Goal: Information Seeking & Learning: Understand process/instructions

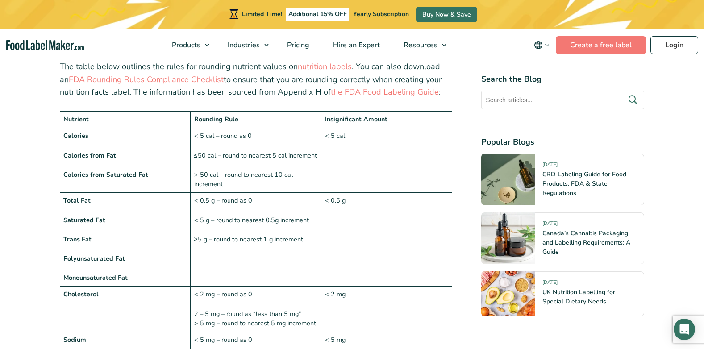
scroll to position [715, 0]
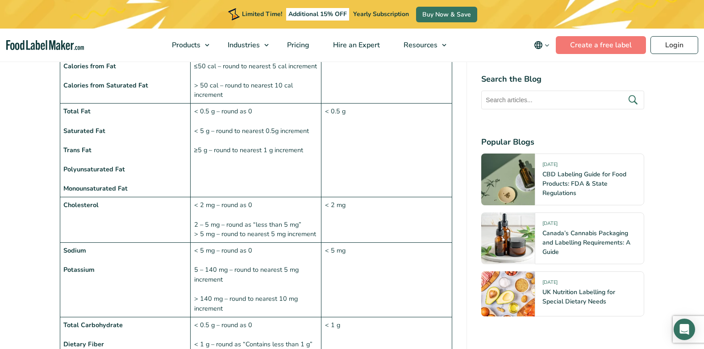
drag, startPoint x: 228, startPoint y: 158, endPoint x: 221, endPoint y: 157, distance: 7.2
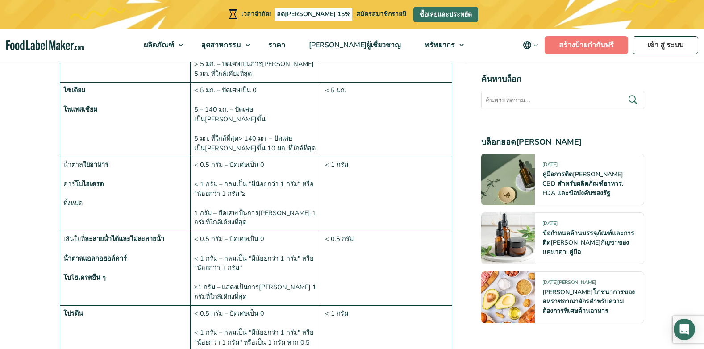
scroll to position [1161, 0]
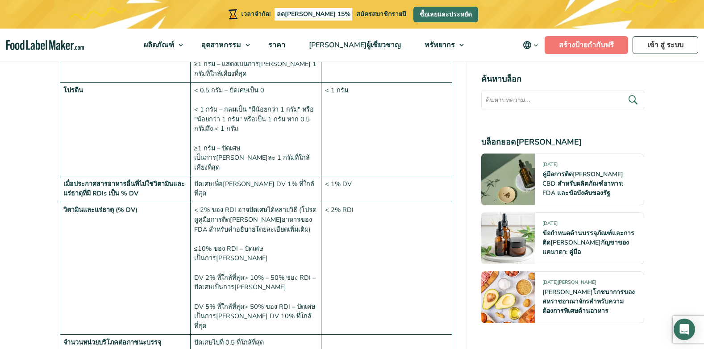
drag, startPoint x: 241, startPoint y: 189, endPoint x: 278, endPoint y: 228, distance: 53.7
click at [278, 228] on td "< 2% ของ RDI อาจปัดเศษได้หลายวิธี (โปรดดูคู่มือการติด[PERSON_NAME]อาหารของ FDA …" at bounding box center [256, 268] width 131 height 132
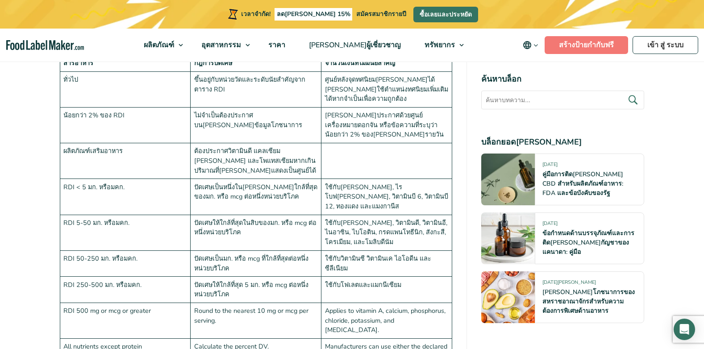
scroll to position [2233, 0]
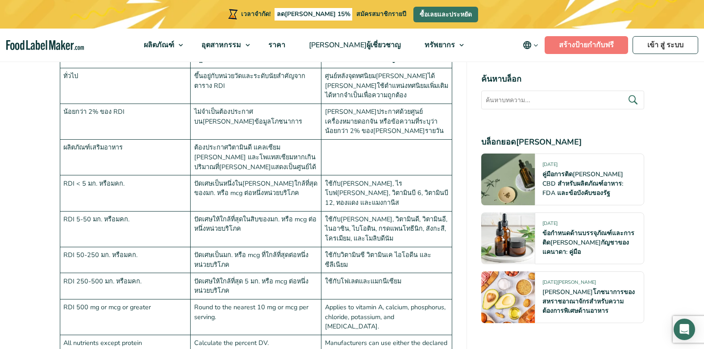
drag, startPoint x: 242, startPoint y: 230, endPoint x: 226, endPoint y: 238, distance: 18.4
click at [226, 335] on td "Calculate the percent DV." at bounding box center [256, 353] width 131 height 36
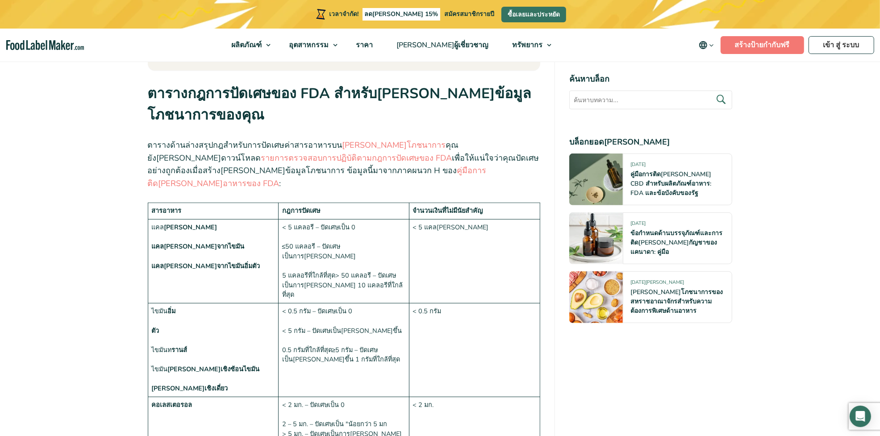
scroll to position [598, 0]
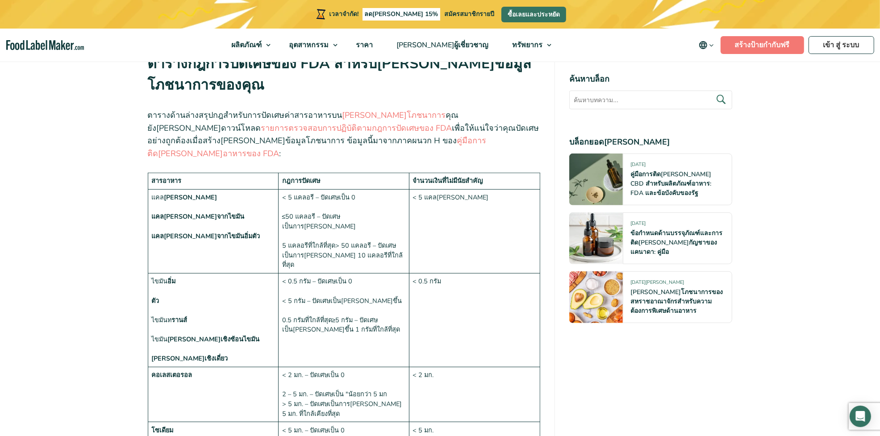
click at [154, 173] on td "สารอาหาร" at bounding box center [213, 181] width 131 height 17
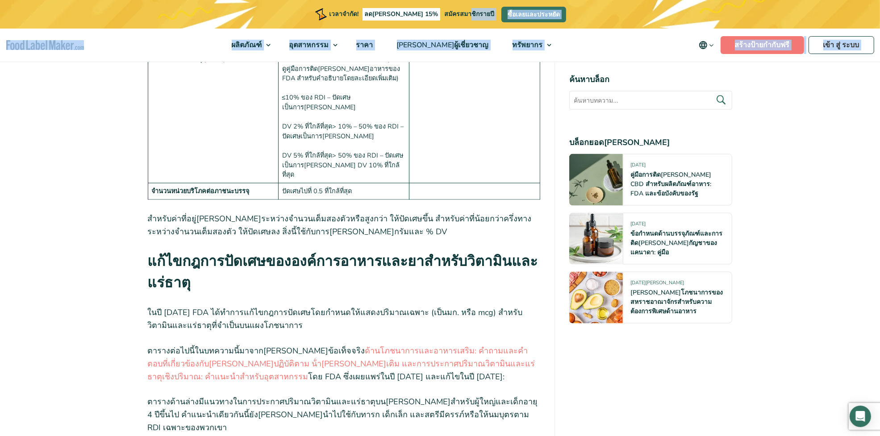
scroll to position [1310, 0]
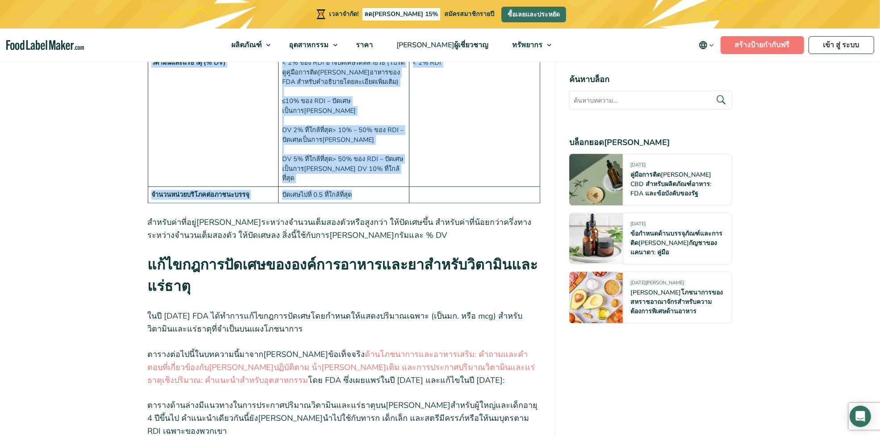
drag, startPoint x: 152, startPoint y: 166, endPoint x: 458, endPoint y: 126, distance: 308.1
copy tbody "loremips dolorsัamet cํadipisิelี่se่dีeัteํinัu lab etี่ dolorี่magnaaัe admin…"
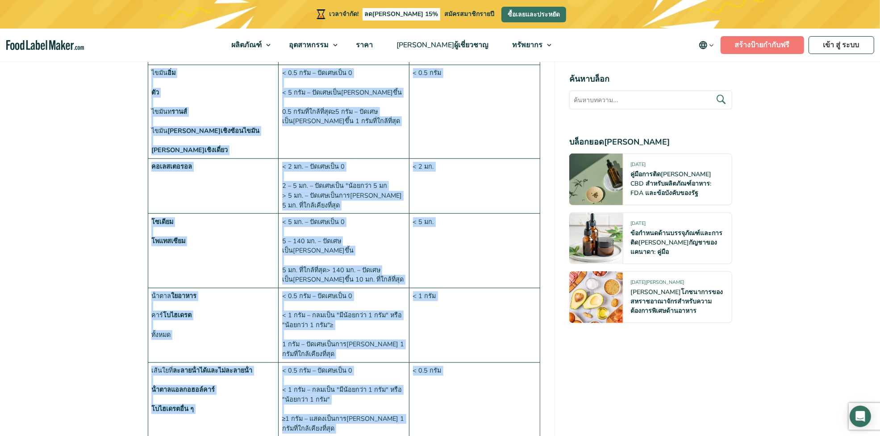
click at [236, 222] on td "โซเดียม โพแทสเซียม" at bounding box center [213, 251] width 131 height 75
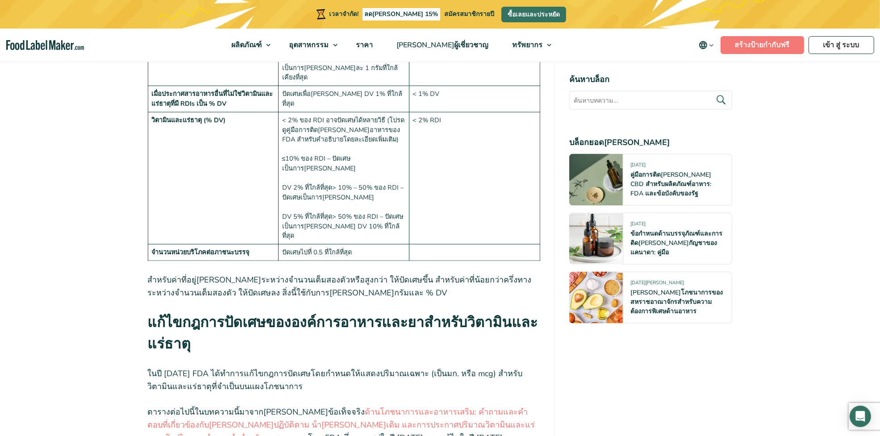
scroll to position [1254, 0]
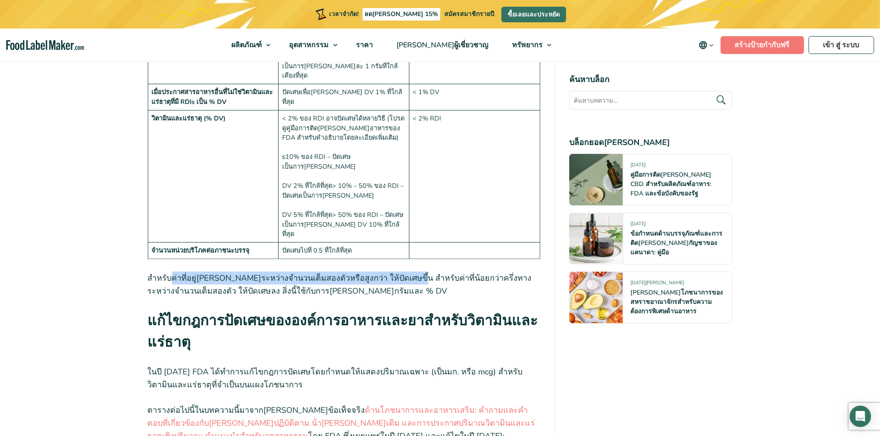
drag, startPoint x: 286, startPoint y: 206, endPoint x: 387, endPoint y: 205, distance: 100.9
click at [387, 272] on p "สําหรับค่าที่อยู่[PERSON_NAME]ระหว่างจํานวนเต็มสองตัวหรือสูงกว่า ให้ปัดเศษขึ้น …" at bounding box center [344, 285] width 393 height 26
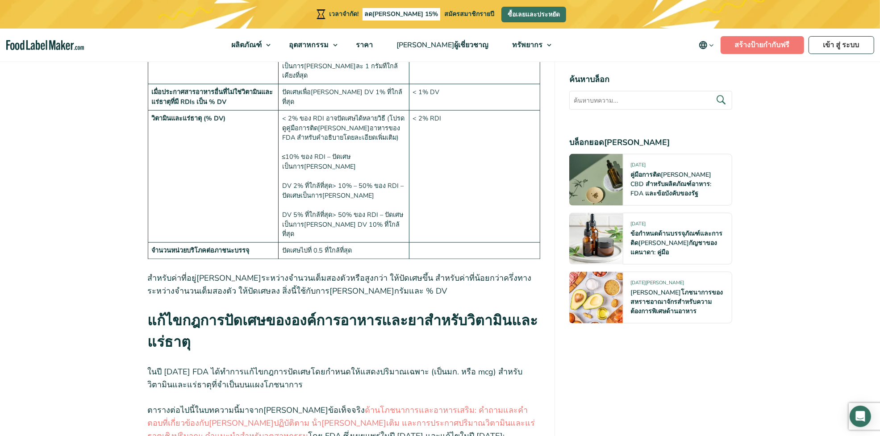
drag, startPoint x: 387, startPoint y: 205, endPoint x: 369, endPoint y: 220, distance: 22.9
click at [370, 272] on p "สําหรับค่าที่อยู่[PERSON_NAME]ระหว่างจํานวนเต็มสองตัวหรือสูงกว่า ให้ปัดเศษขึ้น …" at bounding box center [344, 285] width 393 height 26
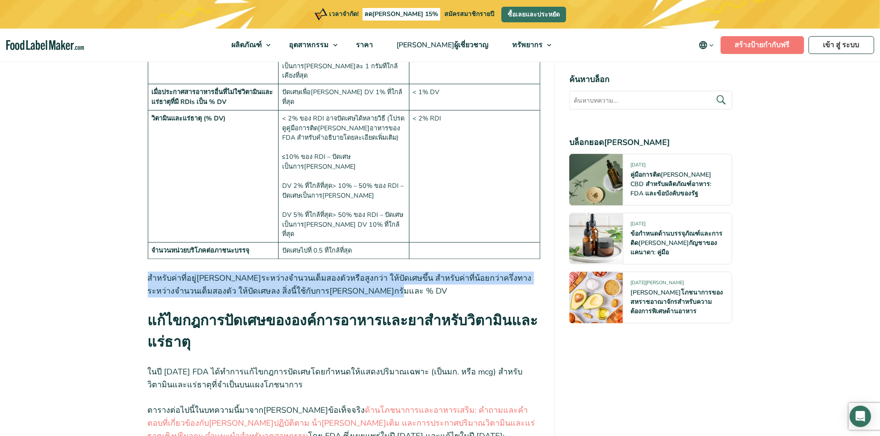
drag, startPoint x: 349, startPoint y: 218, endPoint x: 135, endPoint y: 212, distance: 214.0
click at [368, 272] on p "สําหรับค่าที่อยู่[PERSON_NAME]ระหว่างจํานวนเต็มสองตัวหรือสูงกว่า ให้ปัดเศษขึ้น …" at bounding box center [344, 285] width 393 height 26
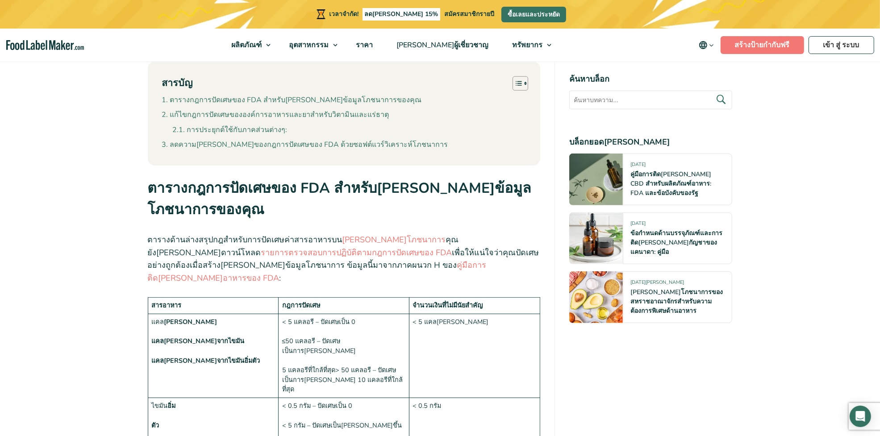
scroll to position [472, 0]
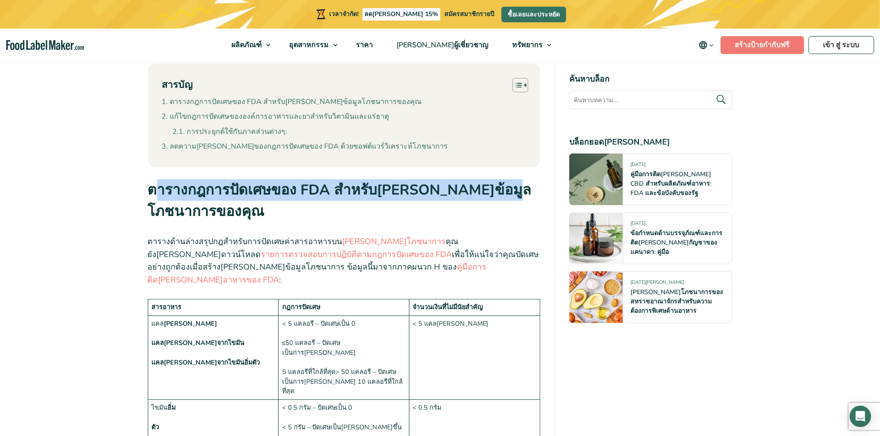
drag, startPoint x: 153, startPoint y: 190, endPoint x: 519, endPoint y: 195, distance: 366.7
click at [519, 195] on strong "ตารางกฎการปัดเศษของ FDA สําหรับ[PERSON_NAME]ข้อมูลโภชนาการของคุณ" at bounding box center [340, 200] width 384 height 41
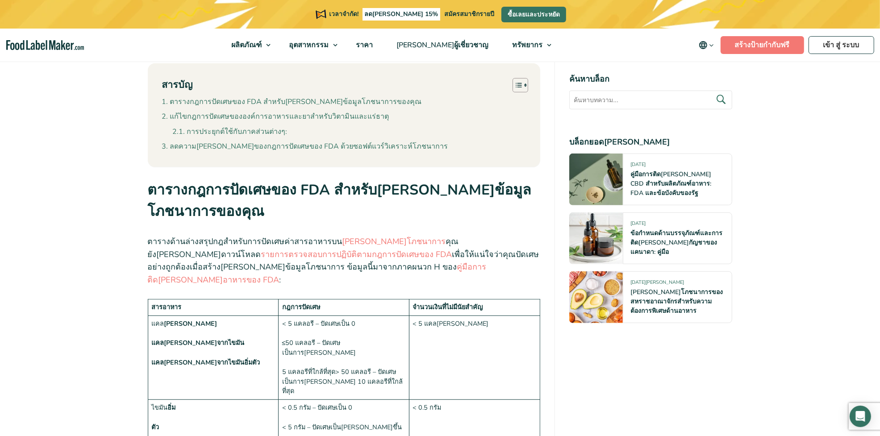
drag, startPoint x: 519, startPoint y: 195, endPoint x: 527, endPoint y: 194, distance: 8.1
click at [527, 194] on strong "ตารางกฎการปัดเศษของ FDA สําหรับ[PERSON_NAME]ข้อมูลโภชนาการของคุณ" at bounding box center [340, 200] width 384 height 41
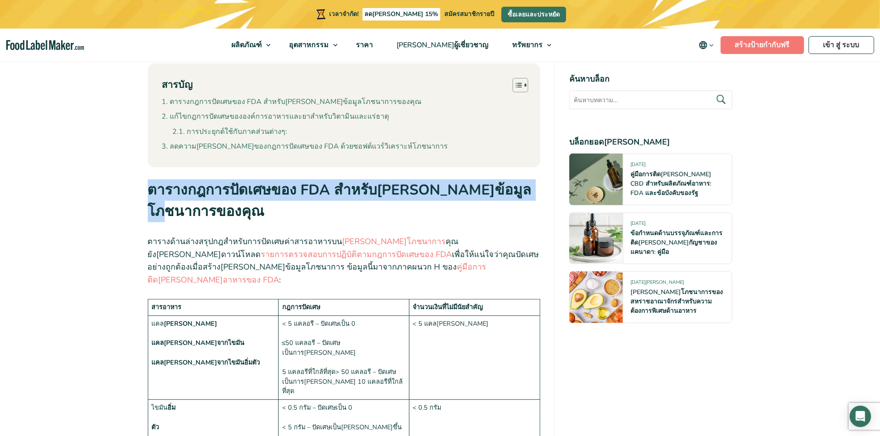
drag, startPoint x: 527, startPoint y: 194, endPoint x: 139, endPoint y: 185, distance: 388.2
drag, startPoint x: 139, startPoint y: 185, endPoint x: 147, endPoint y: 188, distance: 8.6
click at [150, 191] on strong "ตารางกฎการปัดเศษของ FDA สําหรับ[PERSON_NAME]ข้อมูลโภชนาการของคุณ" at bounding box center [340, 200] width 384 height 41
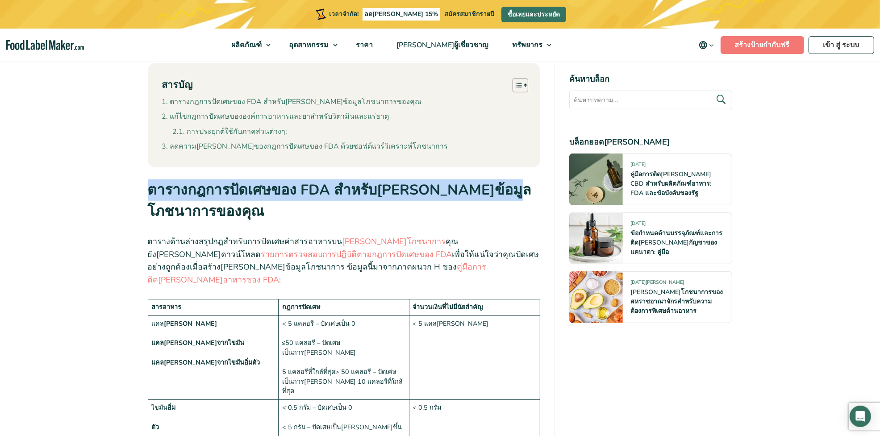
drag, startPoint x: 150, startPoint y: 191, endPoint x: 537, endPoint y: 192, distance: 387.2
click at [537, 192] on h2 "ตารางกฎการปัดเศษของ FDA สําหรับ[PERSON_NAME]ข้อมูลโภชนาการของคุณ" at bounding box center [344, 204] width 393 height 49
copy strong "ตารางกฎการปัดเศษของ FDA สําหรับ[PERSON_NAME]ข้อมูลโภชนาการ"
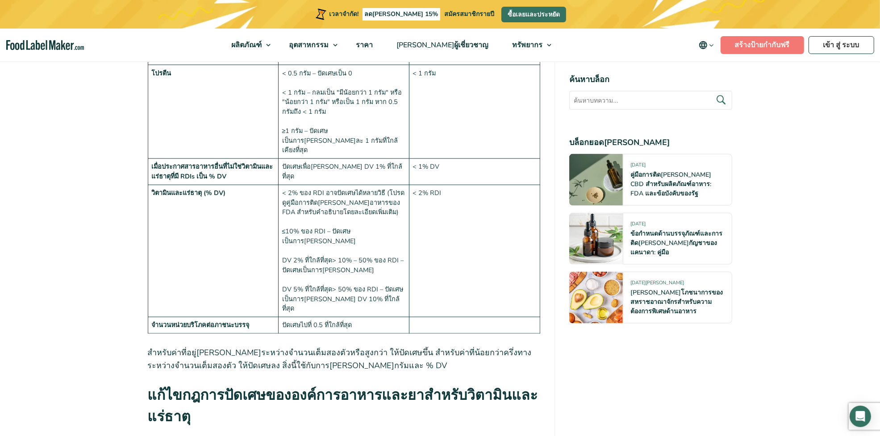
scroll to position [1198, 0]
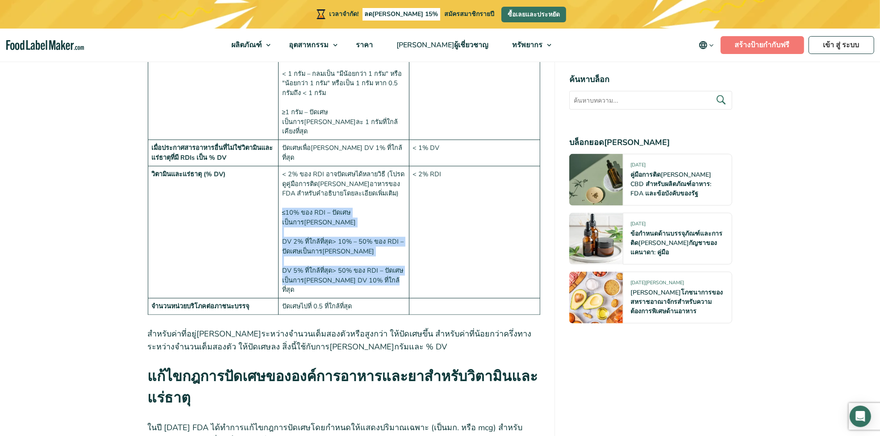
drag, startPoint x: 382, startPoint y: 218, endPoint x: 280, endPoint y: 162, distance: 116.3
click at [280, 166] on td "< 2% ของ RDI อาจปัดเศษได้หลายวิธี (โปรดดูคู่มือการติด[PERSON_NAME]อาหารของ FDA …" at bounding box center [344, 232] width 131 height 132
drag, startPoint x: 280, startPoint y: 162, endPoint x: 294, endPoint y: 162, distance: 14.3
copy td "≤10% ของ RDI – ปัดเศษเป็นการ[PERSON_NAME] DV 2% ที่ใกล้ที่สุด> 10% – 50% ของ RD…"
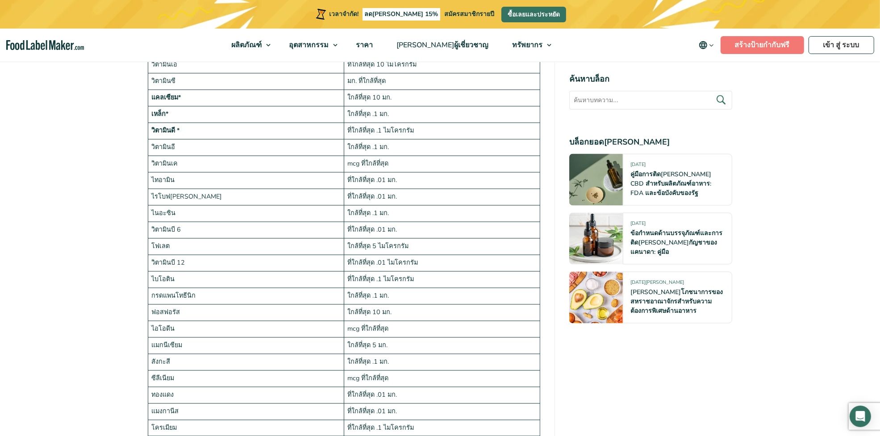
scroll to position [1700, 0]
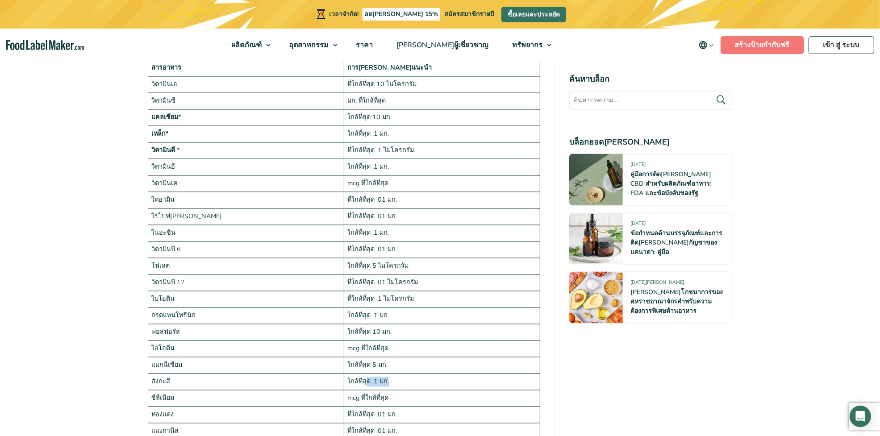
drag, startPoint x: 368, startPoint y: 297, endPoint x: 412, endPoint y: 300, distance: 44.3
click at [412, 349] on td "ใกล้ที่สุด .1 มก." at bounding box center [442, 382] width 196 height 17
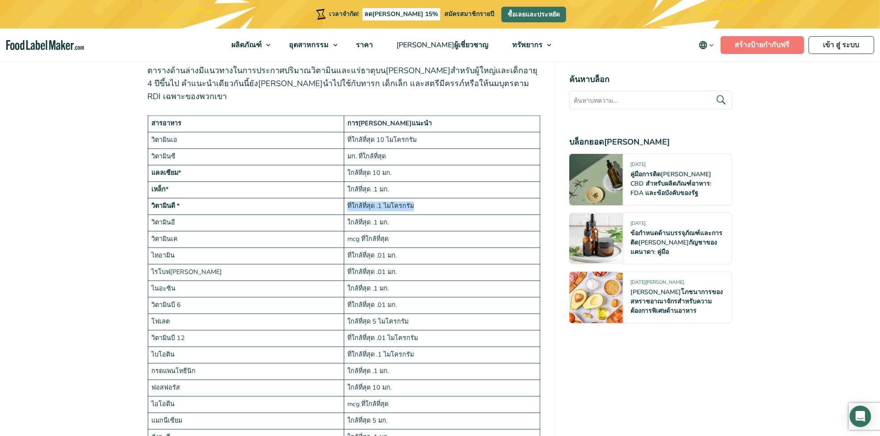
drag, startPoint x: 238, startPoint y: 121, endPoint x: 416, endPoint y: 122, distance: 177.8
click at [416, 198] on tr "วิตามินดี * ที่ใกล้ที่สุด .1 ไมโครกรัม" at bounding box center [344, 206] width 393 height 17
